Goal: Check status

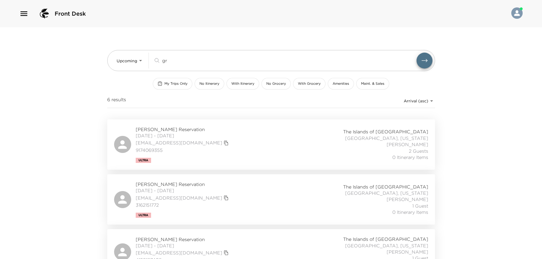
drag, startPoint x: 184, startPoint y: 61, endPoint x: 105, endPoint y: 58, distance: 79.5
click at [105, 58] on div "Upcoming Upcoming gr ​ My Trips Only No Itinerary With Itinerary No Grocery Wit…" at bounding box center [272, 228] width 342 height 403
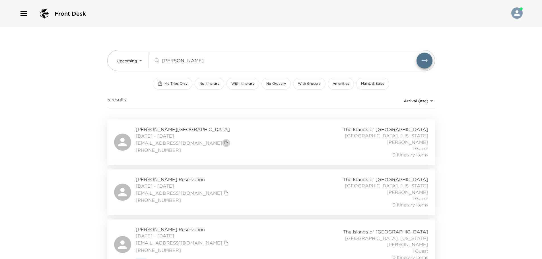
drag, startPoint x: 204, startPoint y: 144, endPoint x: 254, endPoint y: 146, distance: 50.1
click at [224, 144] on icon "copy primary member email" at bounding box center [226, 143] width 5 height 5
click at [276, 143] on div "Albert Haug Reservation 10/10/2025 - 10/13/2025 thehaugfamily@outlook.com (516)…" at bounding box center [271, 142] width 314 height 32
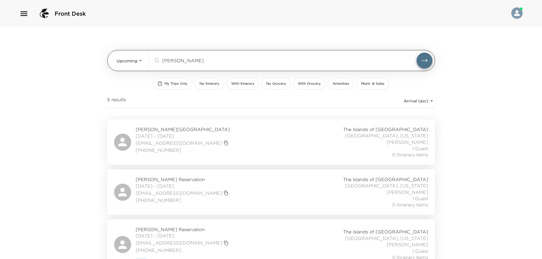
drag, startPoint x: 201, startPoint y: 60, endPoint x: 118, endPoint y: 54, distance: 83.3
click at [118, 54] on div "Upcoming Upcoming haug ​" at bounding box center [275, 61] width 316 height 16
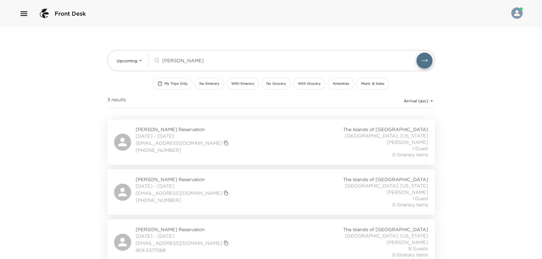
type input "webb"
click at [286, 141] on div "Maynard Webb Reservation 10/13/2025 - 10/18/2025 webbmaynard@gmail.com (408) 39…" at bounding box center [271, 142] width 314 height 32
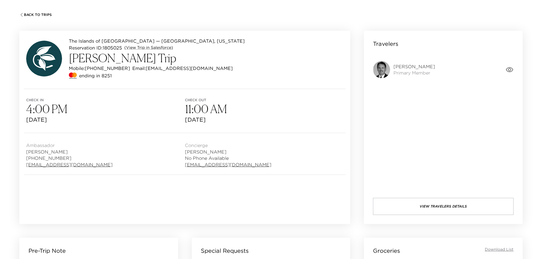
scroll to position [28, 0]
